Goal: Transaction & Acquisition: Book appointment/travel/reservation

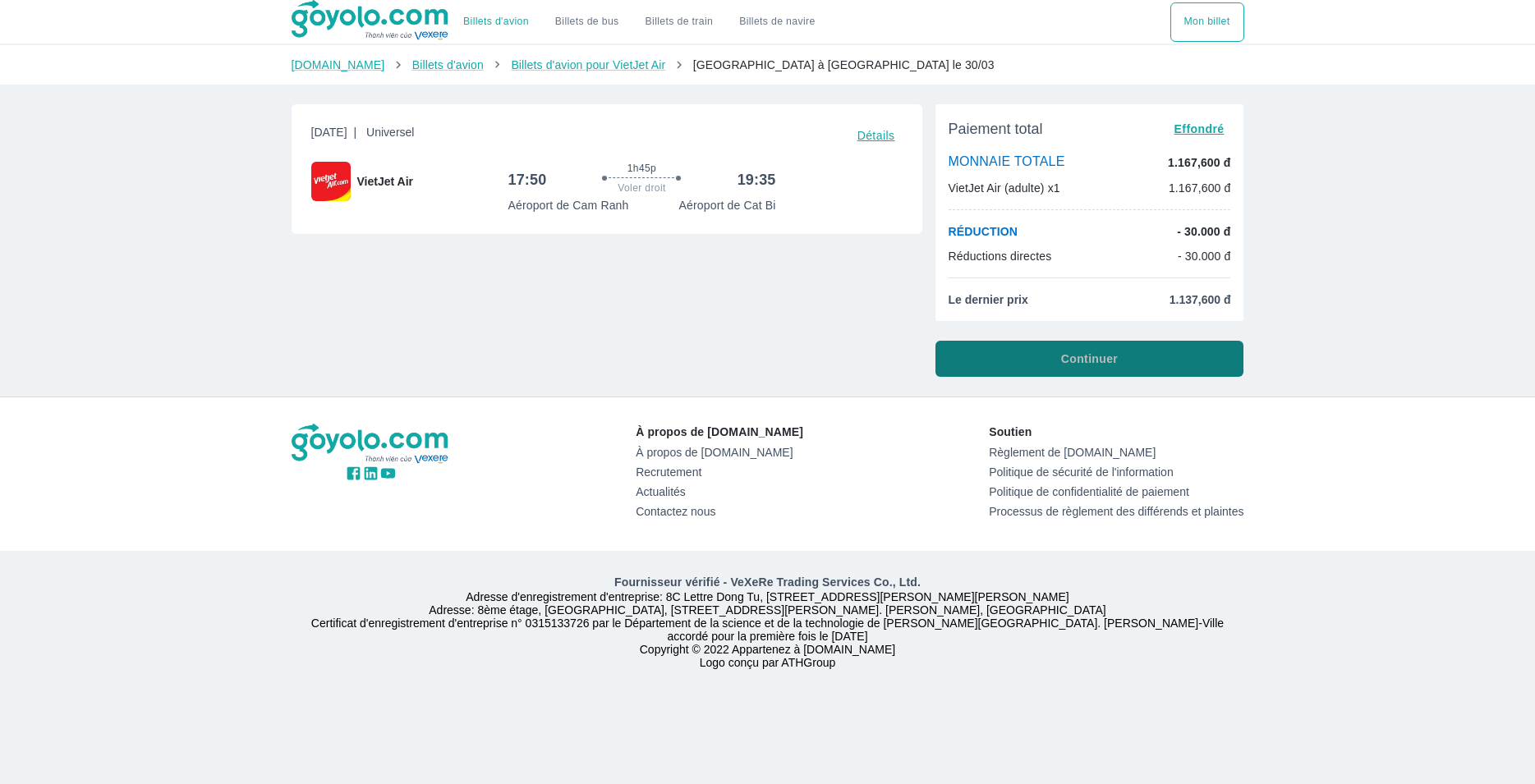
click at [1110, 359] on span "Continuer" at bounding box center [1089, 358] width 56 height 16
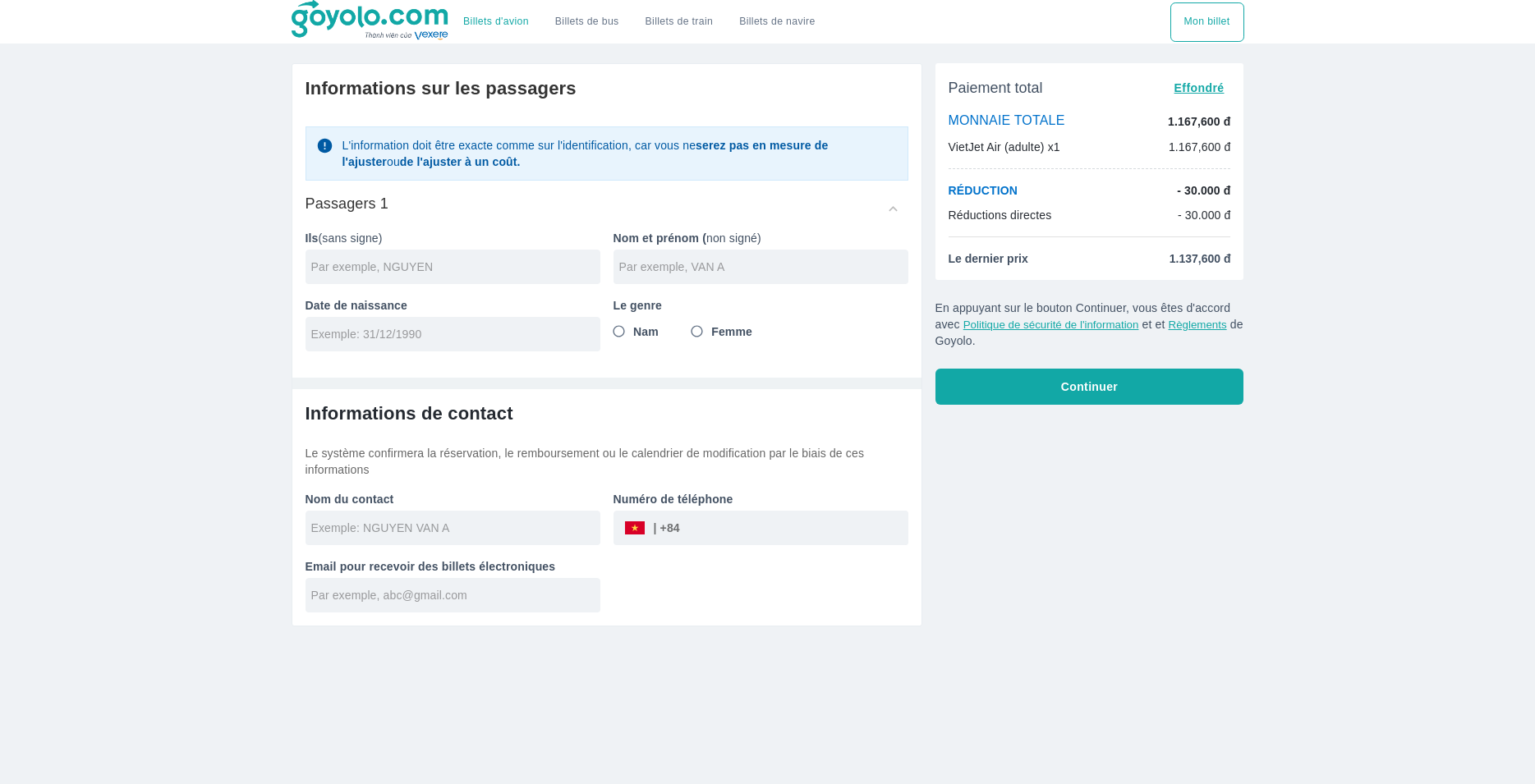
click at [668, 528] on div "​" at bounding box center [650, 528] width 56 height 0
click at [647, 531] on div "​" at bounding box center [760, 528] width 295 height 34
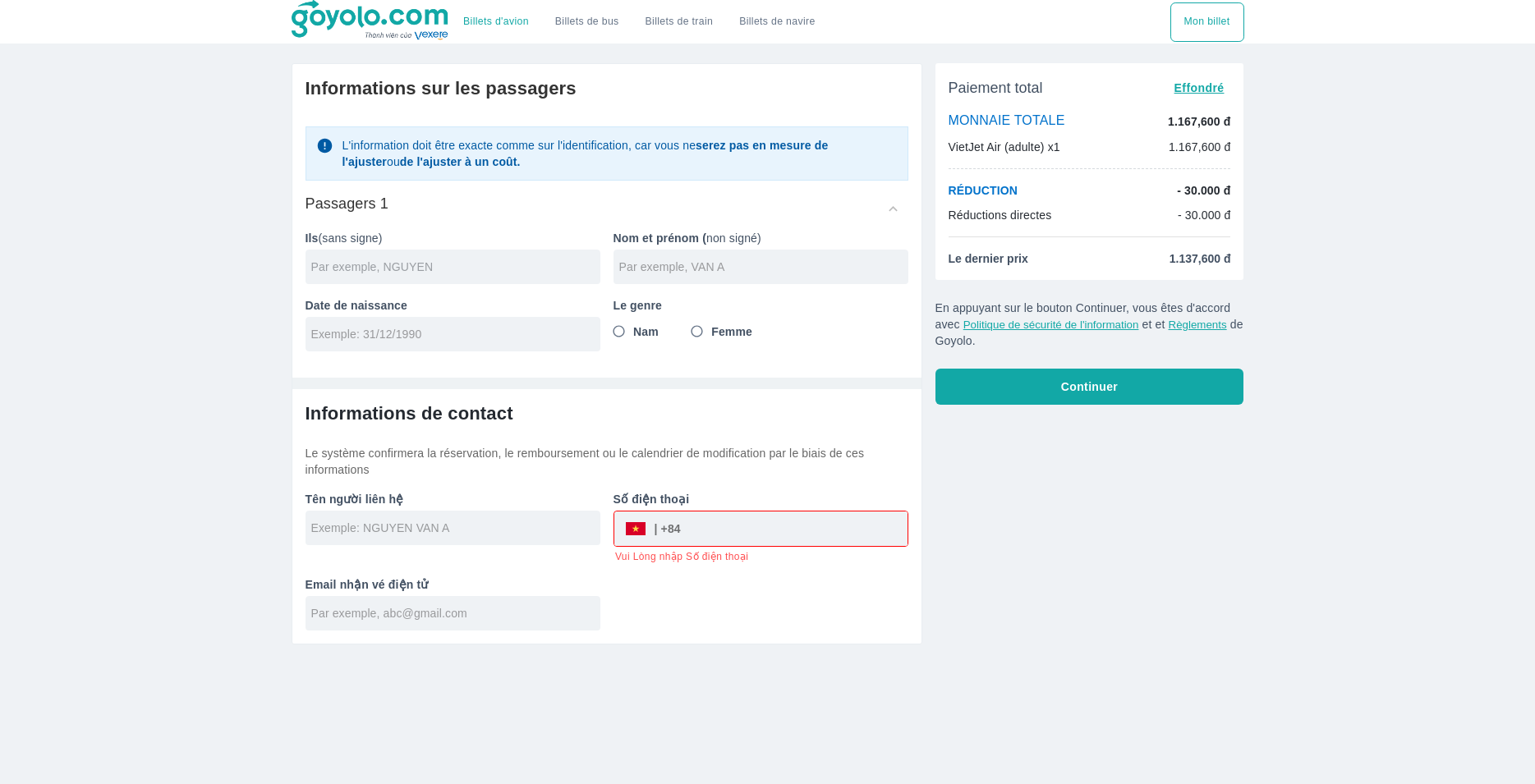
click at [453, 262] on input "text" at bounding box center [456, 266] width 289 height 16
type input "[PERSON_NAME]"
click at [656, 267] on input "text" at bounding box center [763, 266] width 289 height 16
type input "[PERSON_NAME]"
click at [494, 342] on input "tel" at bounding box center [447, 333] width 272 height 16
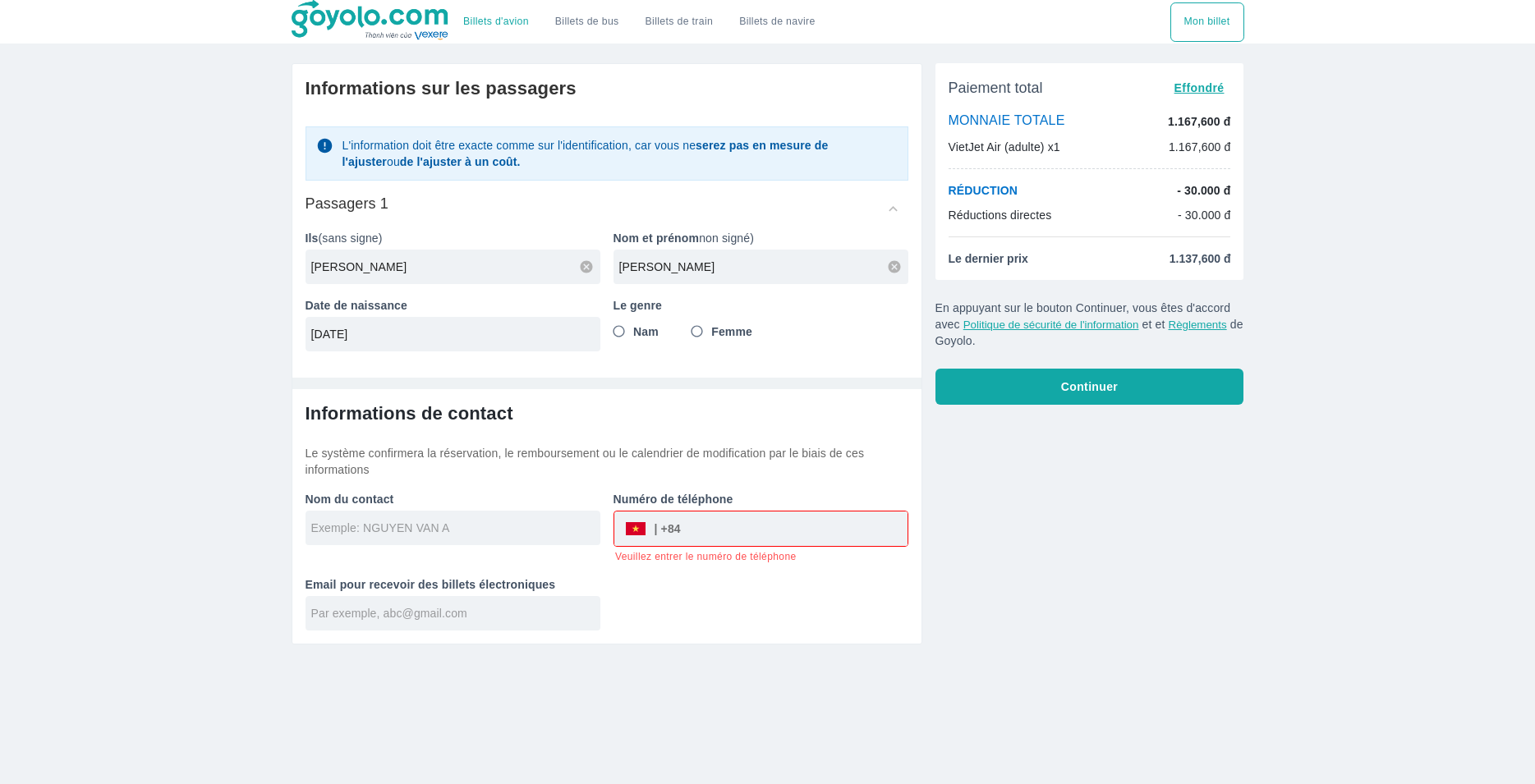
type input "[DATE]"
click at [617, 330] on input "Nam" at bounding box center [619, 331] width 30 height 30
radio input "true"
click at [467, 522] on input "text" at bounding box center [456, 527] width 289 height 16
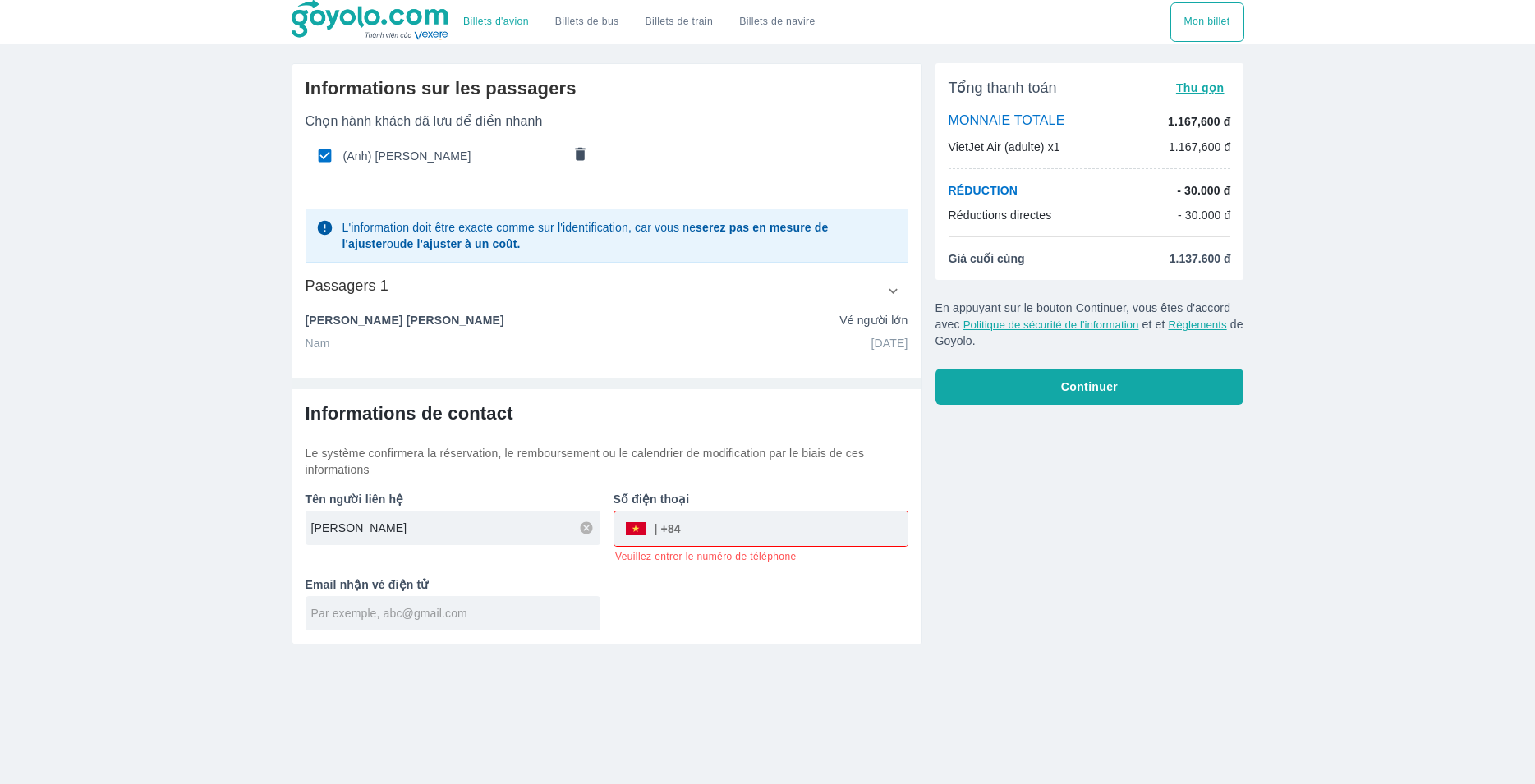
type input "[PERSON_NAME]"
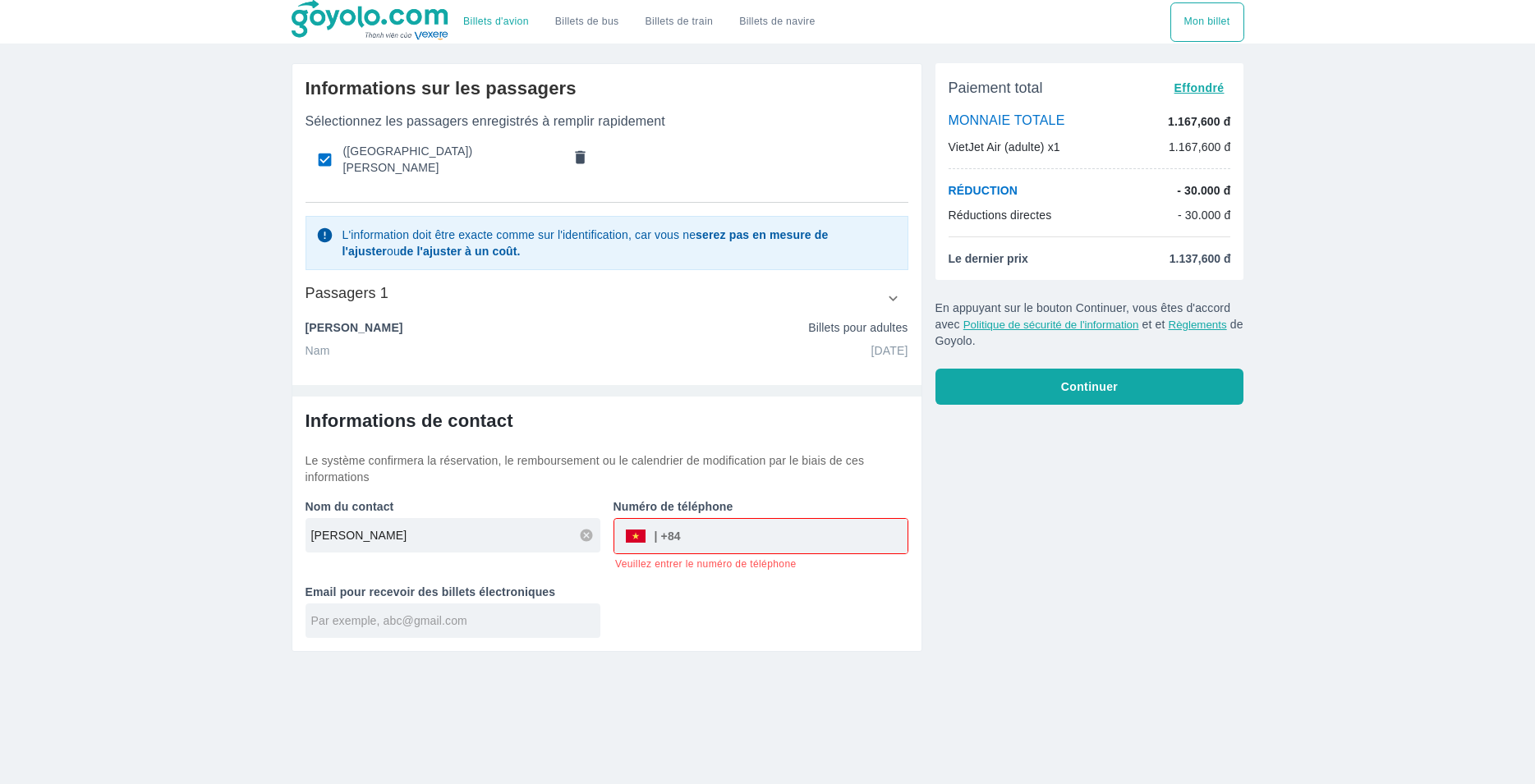
click at [652, 526] on div "​" at bounding box center [760, 536] width 293 height 34
drag, startPoint x: 646, startPoint y: 533, endPoint x: 632, endPoint y: 519, distance: 19.8
click at [643, 526] on div "​" at bounding box center [760, 536] width 293 height 34
click at [622, 526] on div "​" at bounding box center [760, 536] width 293 height 34
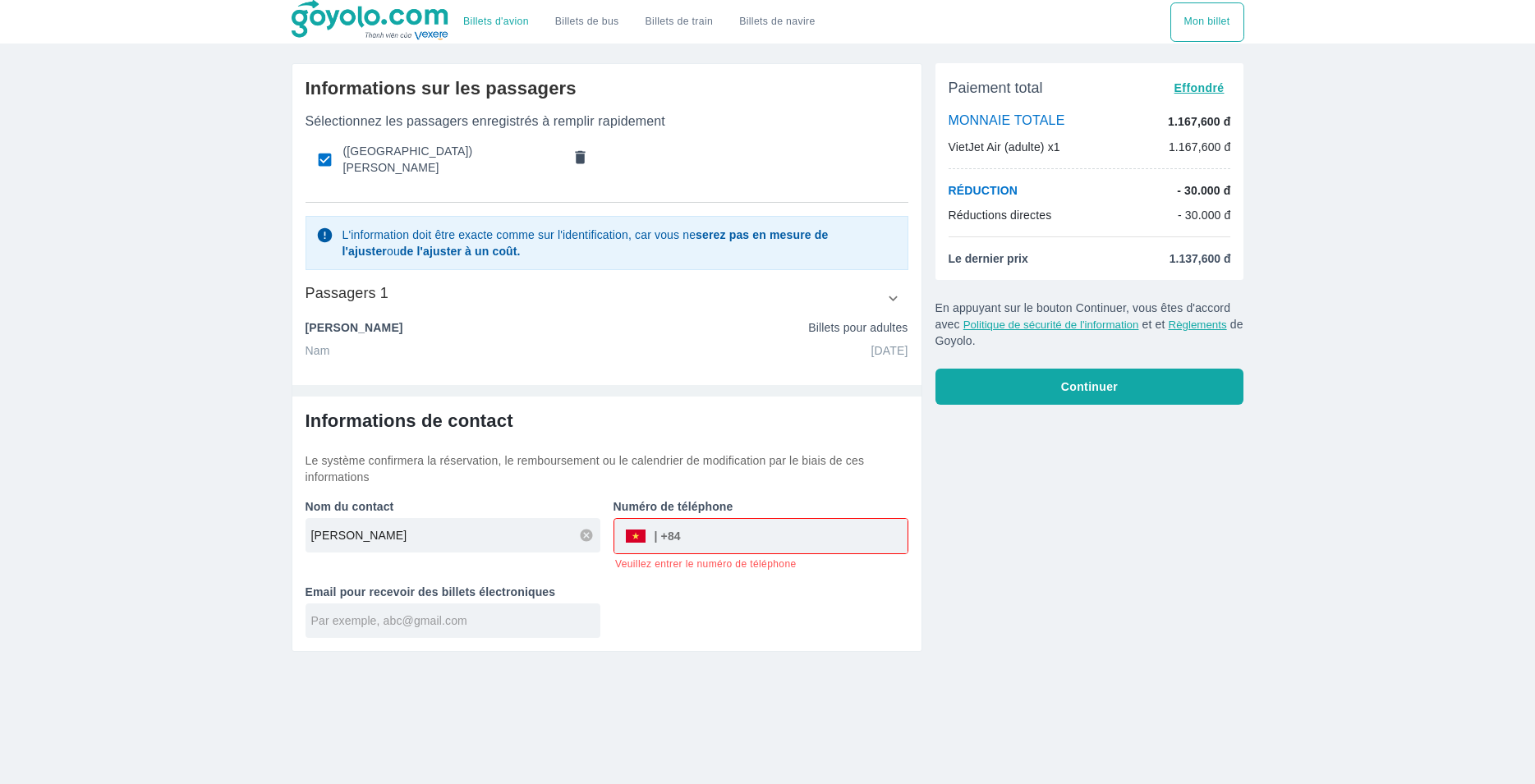
click at [622, 526] on div "​" at bounding box center [760, 536] width 293 height 34
click at [656, 536] on div "​" at bounding box center [651, 536] width 56 height 0
click at [473, 614] on input "text" at bounding box center [456, 620] width 289 height 16
type input "[EMAIL_ADDRESS][DOMAIN_NAME]"
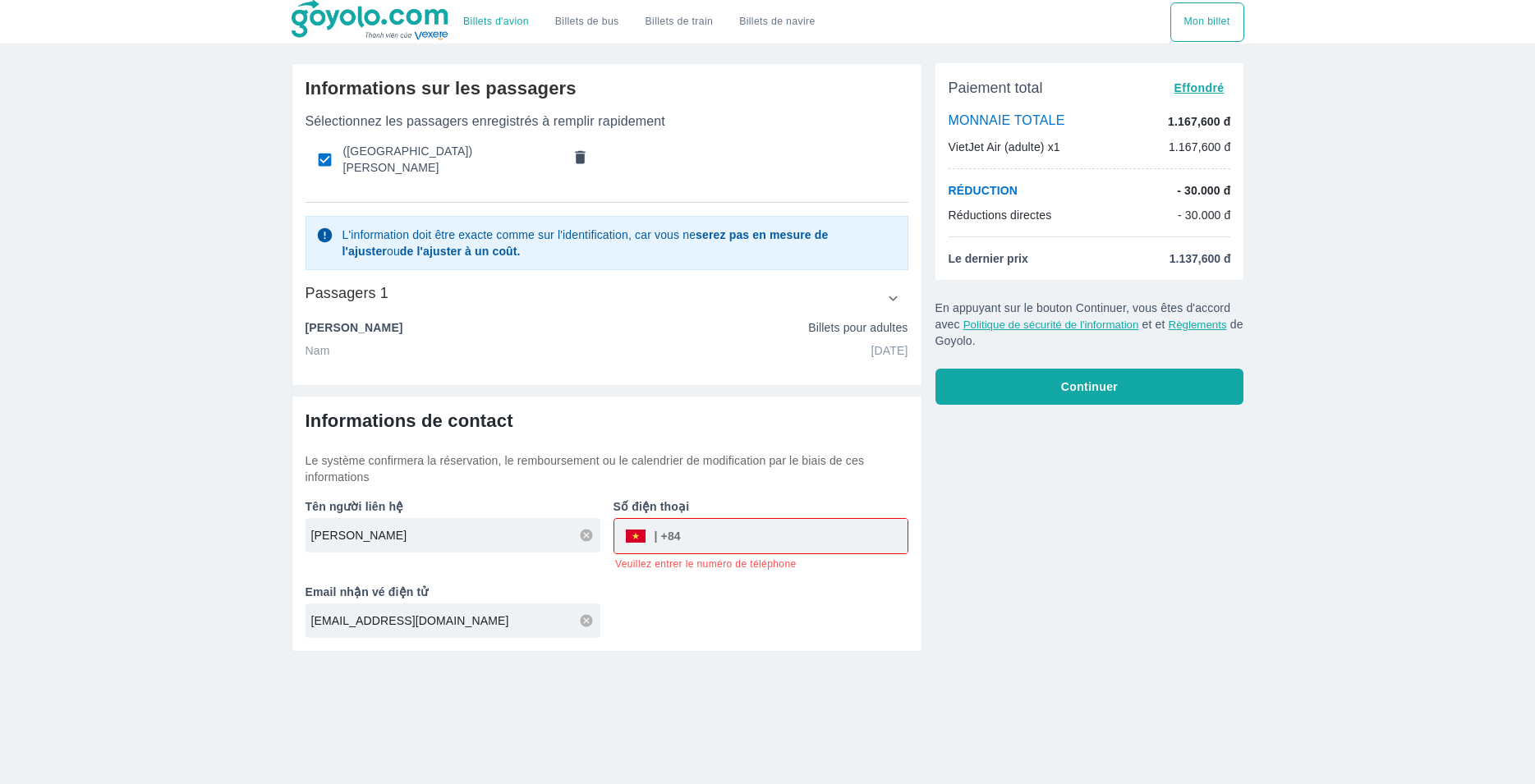
click at [677, 536] on div "​" at bounding box center [651, 536] width 56 height 0
click at [634, 531] on div "​" at bounding box center [760, 536] width 293 height 34
type input "0664356784"
click at [870, 626] on div "Informations sur les passagers Sélectionnez les passagers enregistrés à remplir…" at bounding box center [607, 357] width 630 height 588
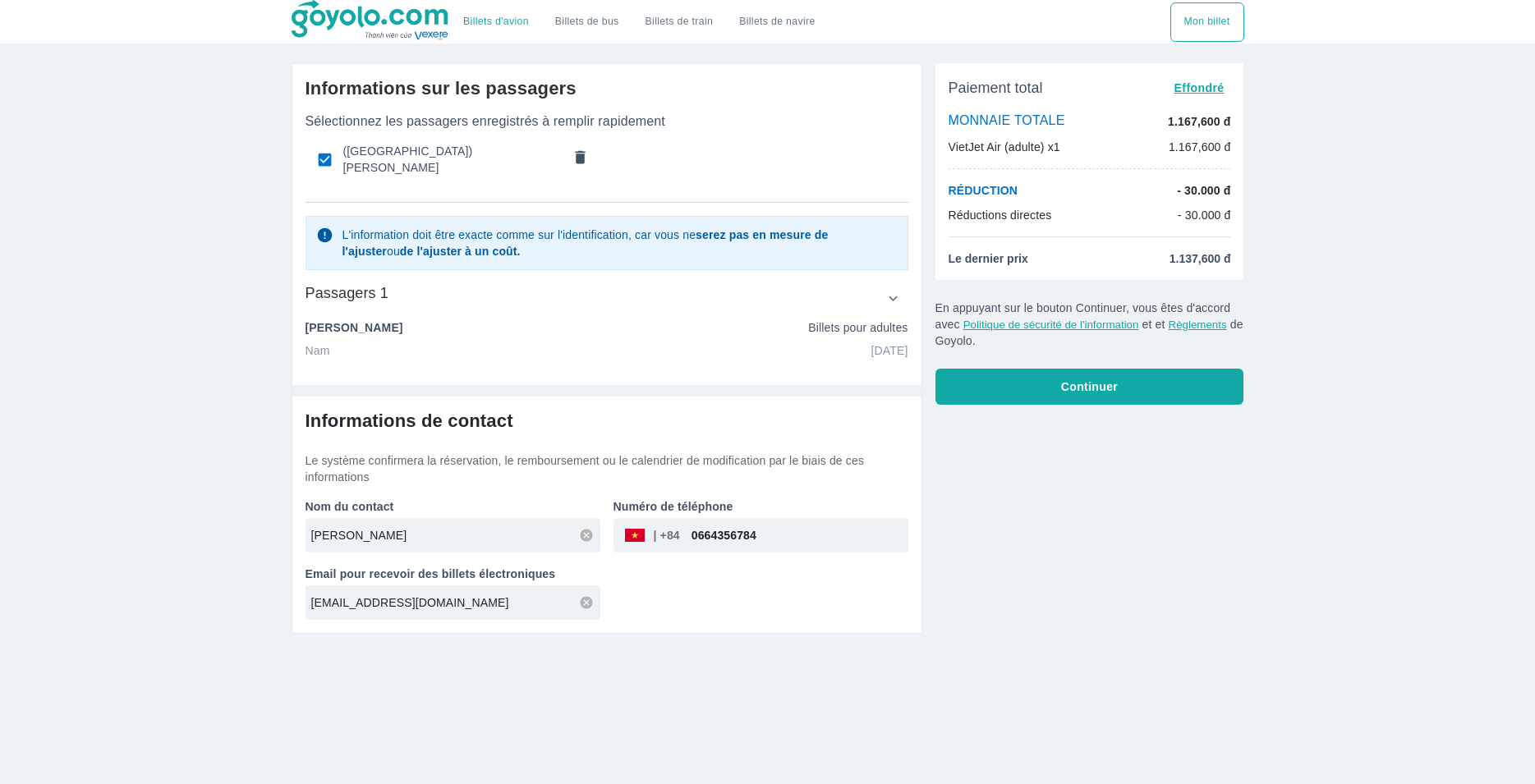
click at [1131, 387] on button "Continuer" at bounding box center [1089, 387] width 309 height 36
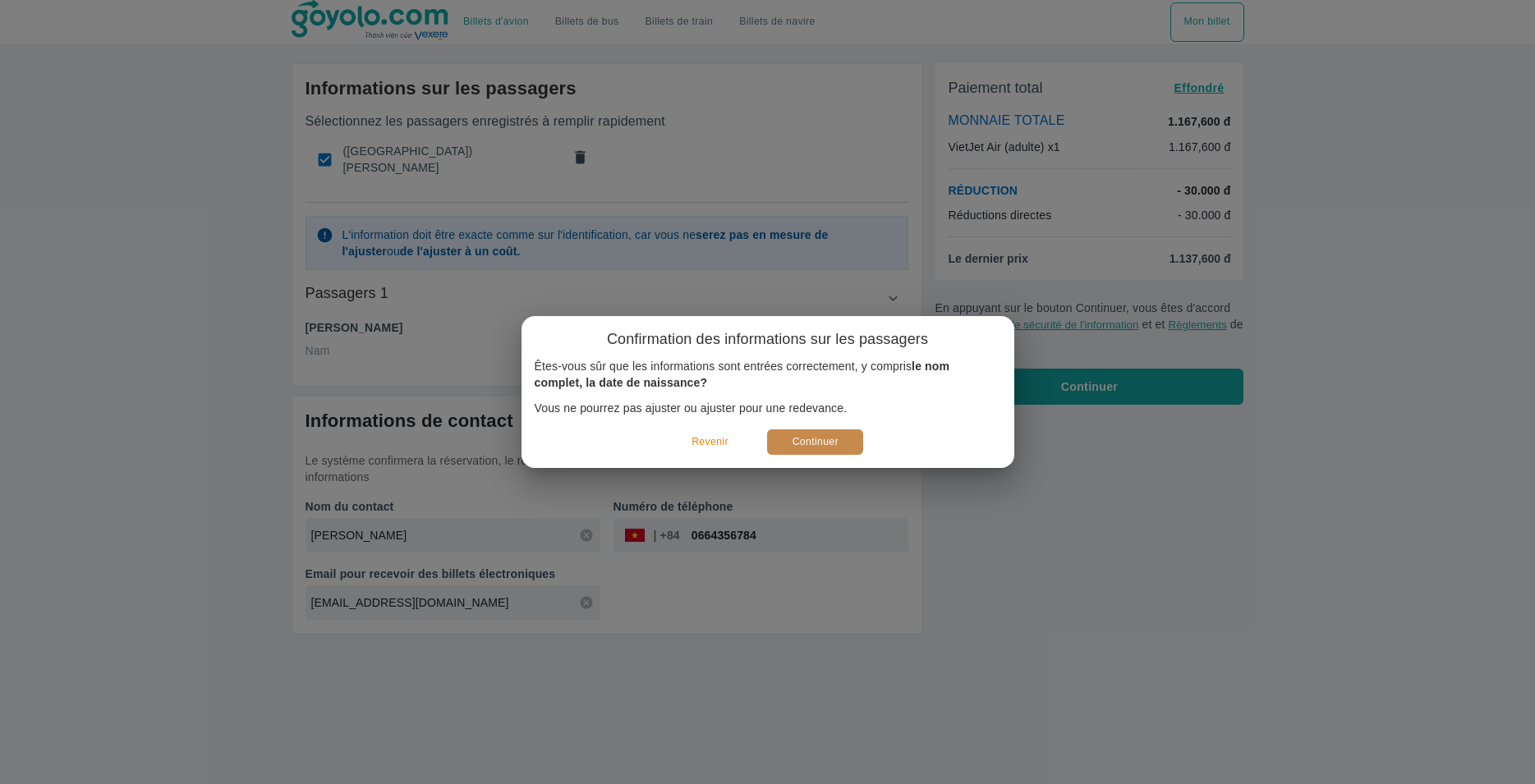
click at [836, 440] on button "Continuer" at bounding box center [815, 442] width 96 height 26
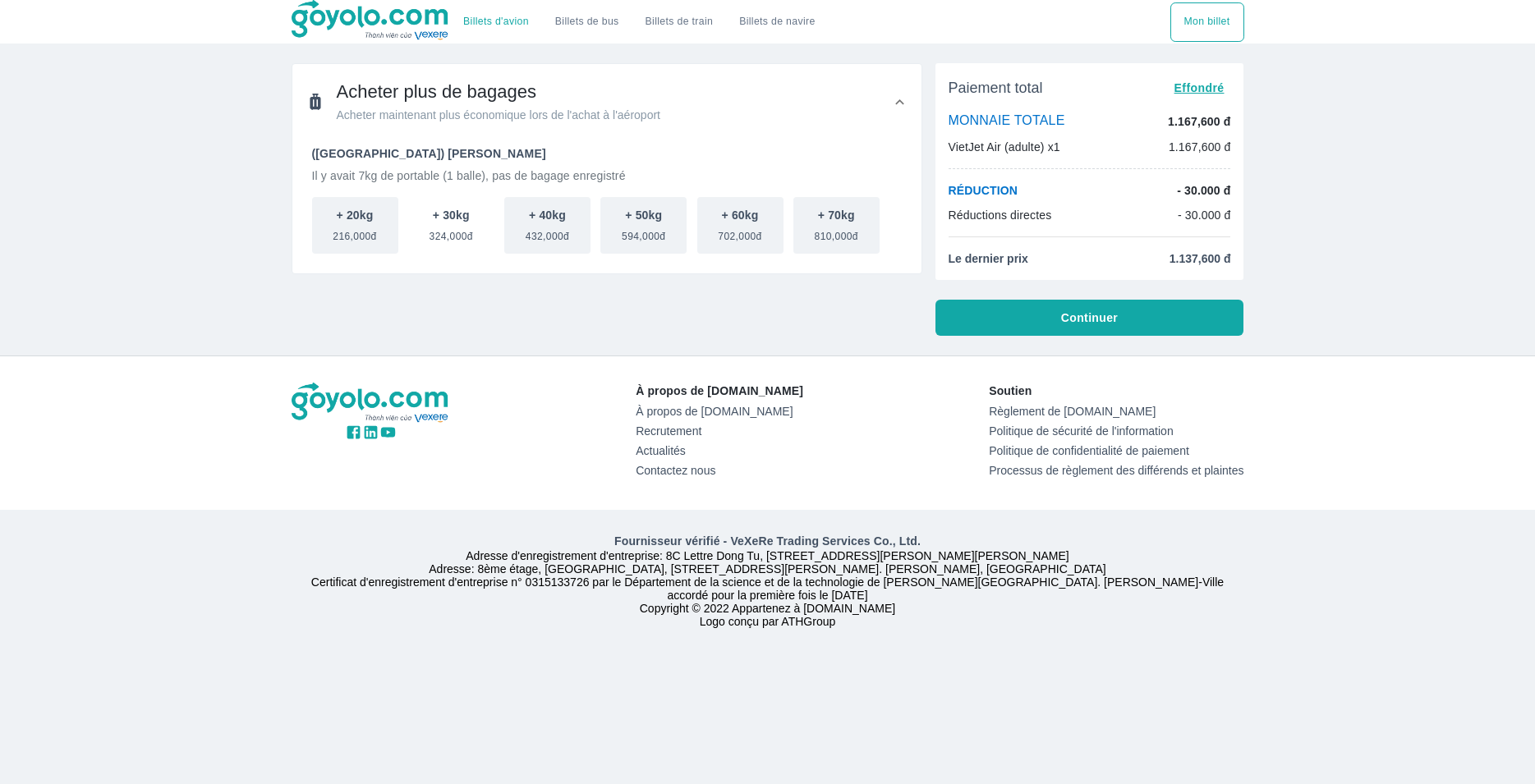
click at [454, 222] on p "+ 30kg" at bounding box center [451, 215] width 37 height 16
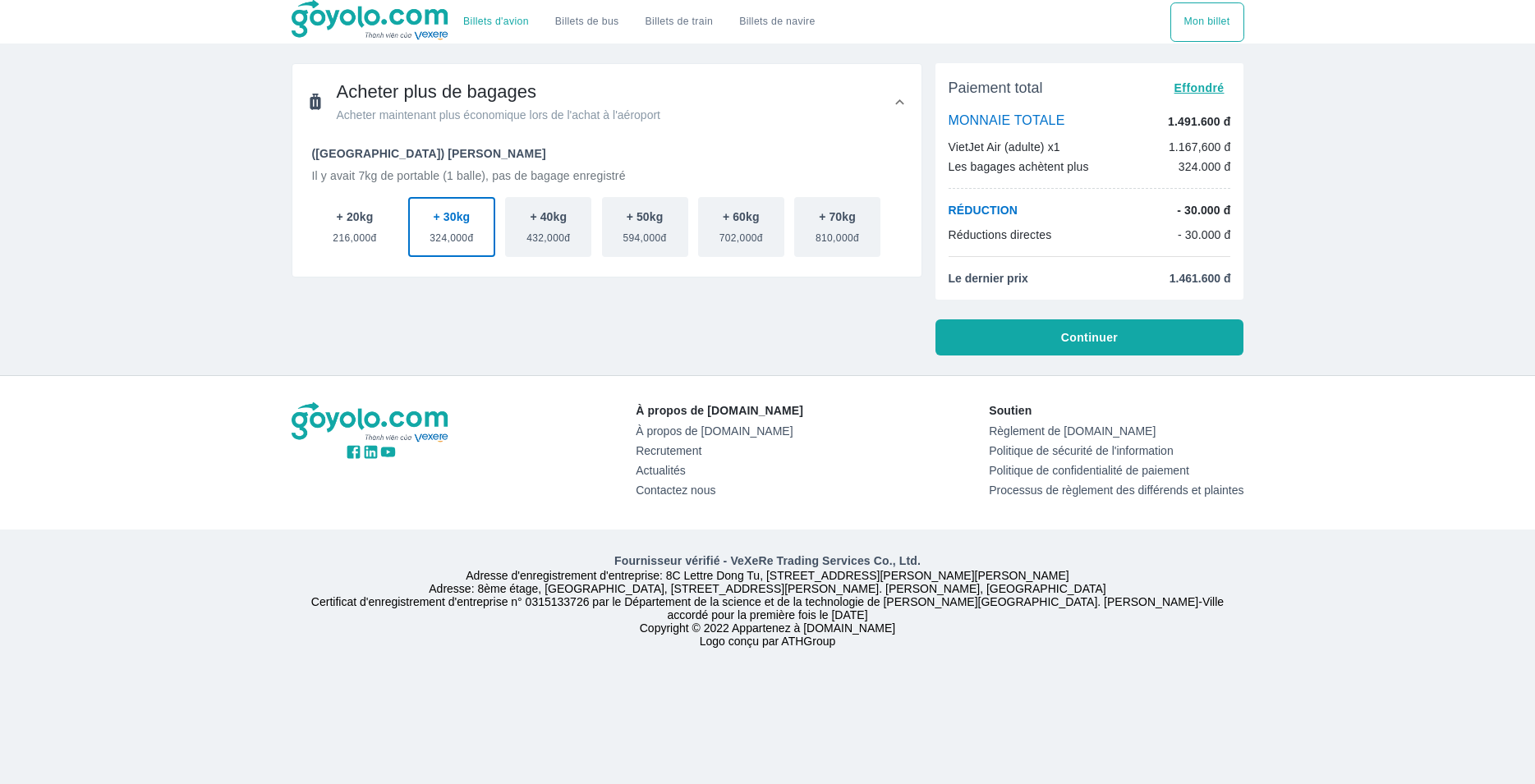
click at [360, 222] on p "+ 20kg" at bounding box center [354, 216] width 37 height 16
click at [468, 227] on span "324,000đ" at bounding box center [452, 235] width 44 height 20
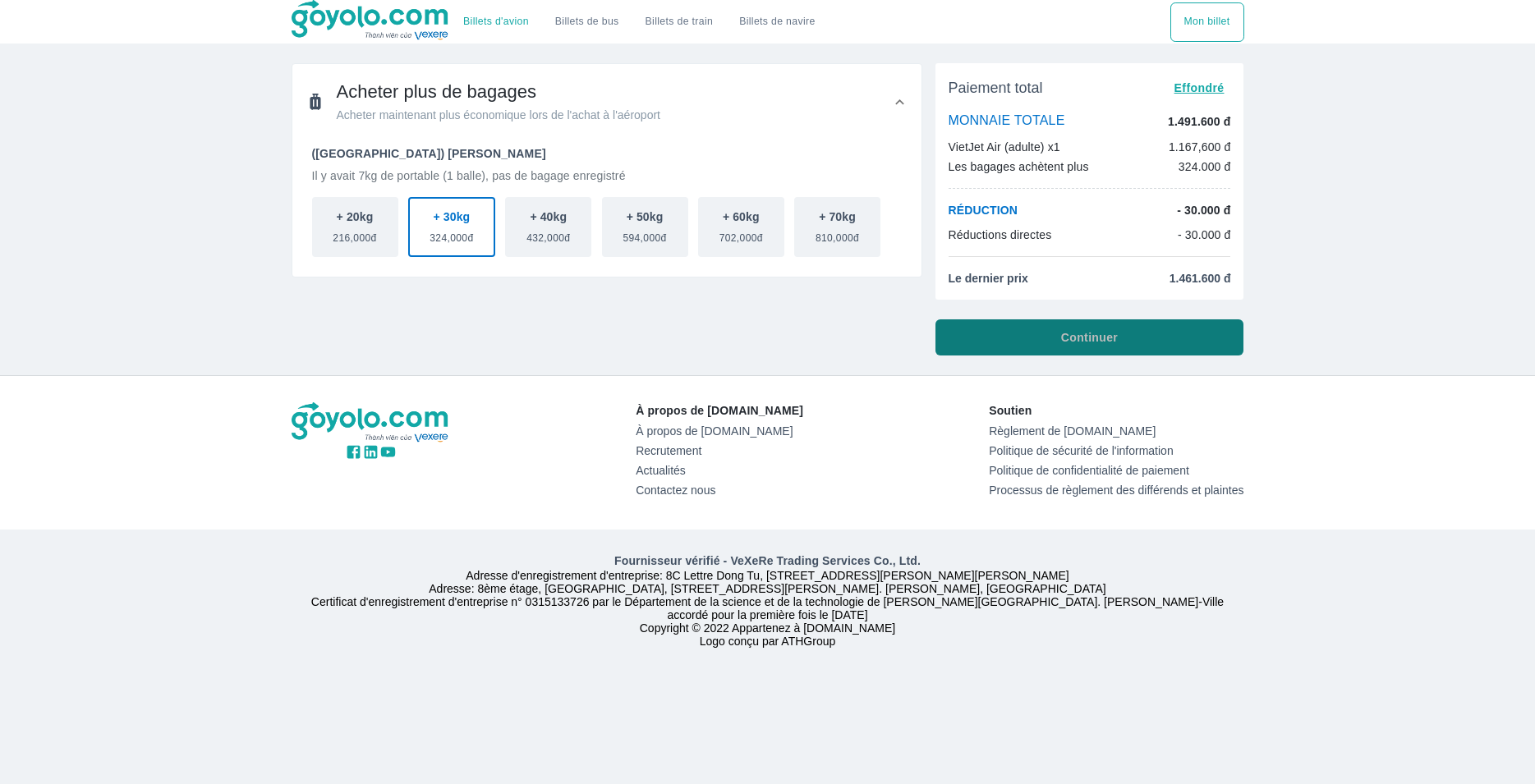
click at [1064, 332] on span "Continuer" at bounding box center [1089, 337] width 56 height 16
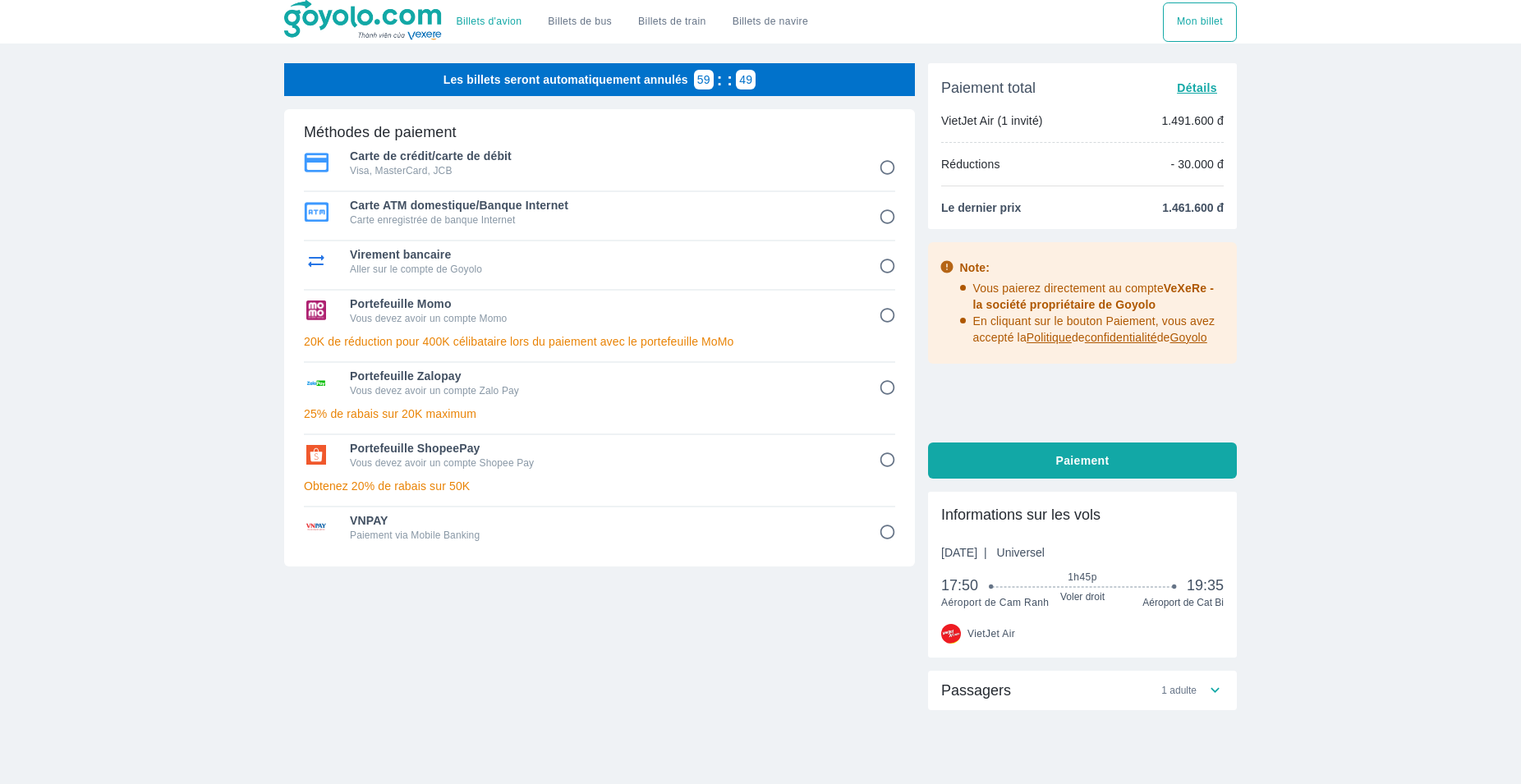
click at [886, 165] on input "1" at bounding box center [888, 168] width 32 height 32
radio input "false"
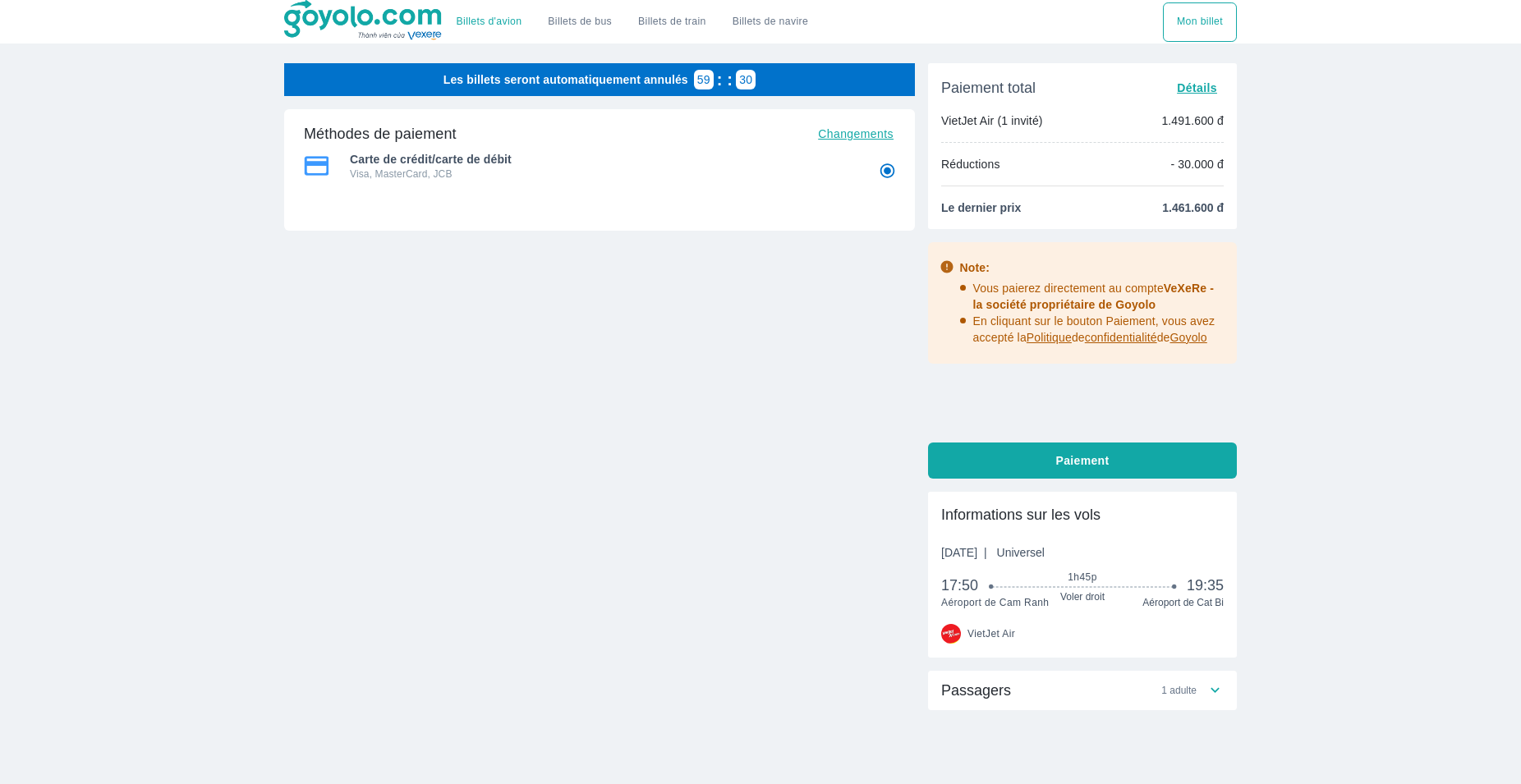
click at [1126, 336] on span "confidentialité" at bounding box center [1121, 337] width 73 height 13
